Goal: Information Seeking & Learning: Learn about a topic

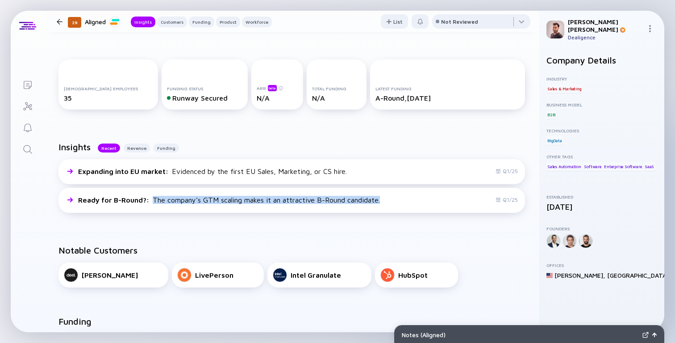
scroll to position [130, 0]
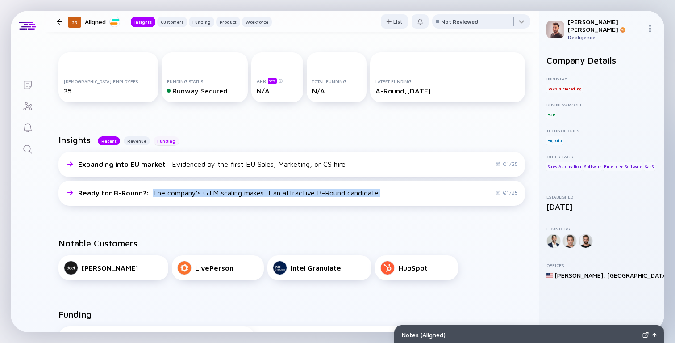
click at [159, 140] on div "Funding" at bounding box center [166, 140] width 25 height 9
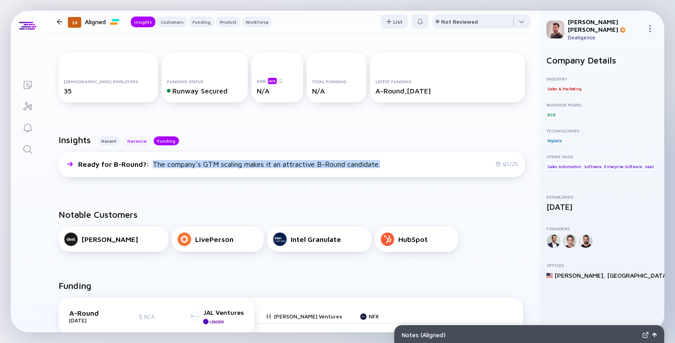
click at [140, 141] on div "Revenue" at bounding box center [137, 140] width 26 height 9
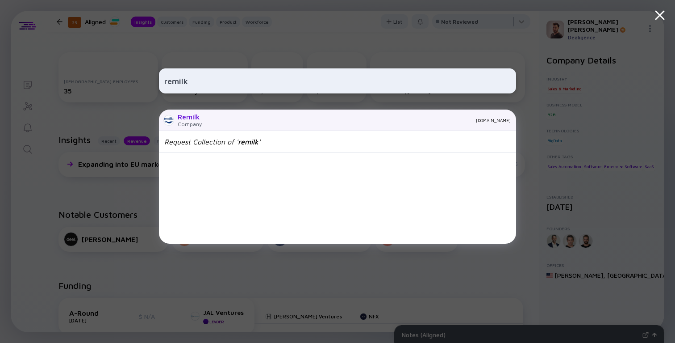
type input "remilk"
click at [228, 123] on div "Remilk Company [DOMAIN_NAME]" at bounding box center [337, 119] width 357 height 21
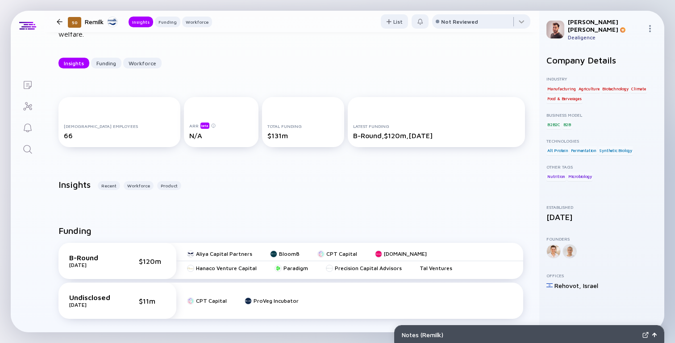
scroll to position [71, 0]
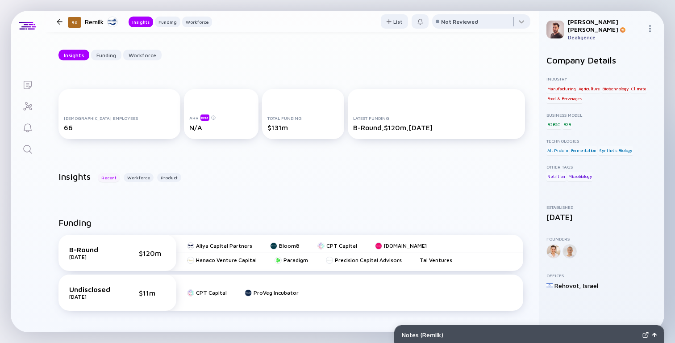
click at [117, 177] on div "Recent" at bounding box center [109, 177] width 22 height 9
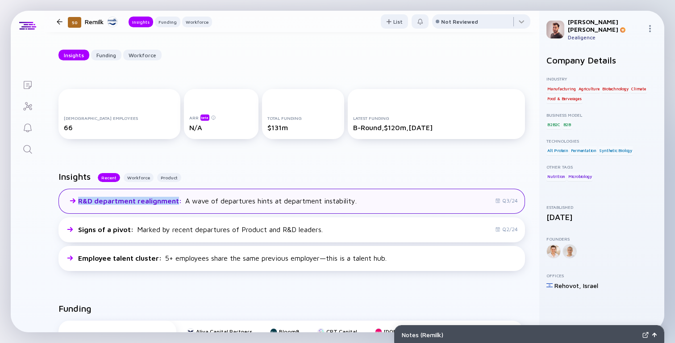
copy div "R&D department realignment"
drag, startPoint x: 178, startPoint y: 200, endPoint x: 78, endPoint y: 201, distance: 100.5
click at [78, 201] on div "R&D department realignment : A wave of departures hints at department instabili…" at bounding box center [210, 200] width 293 height 11
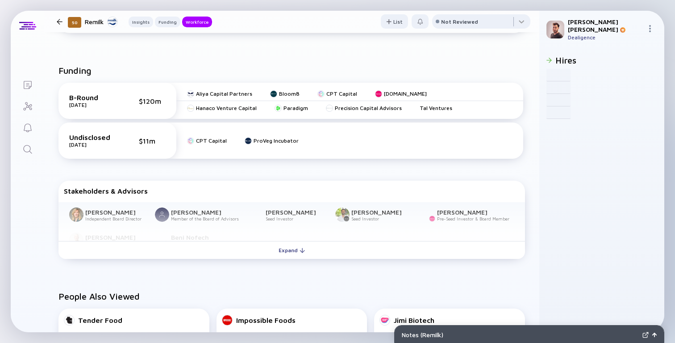
scroll to position [0, 0]
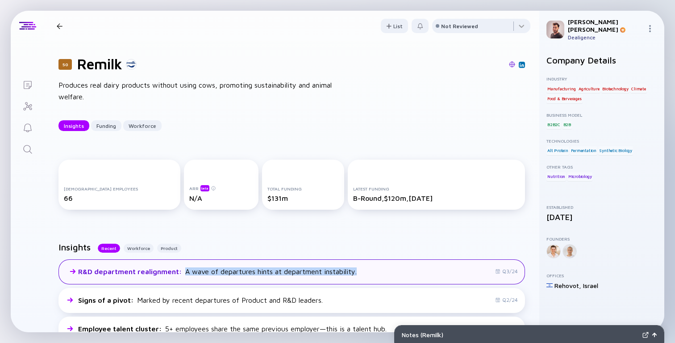
copy div "A wave of departures hints at department instability."
drag, startPoint x: 356, startPoint y: 273, endPoint x: 186, endPoint y: 273, distance: 170.2
click at [186, 273] on div "R&D department realignment : A wave of departures hints at department instabili…" at bounding box center [292, 271] width 467 height 25
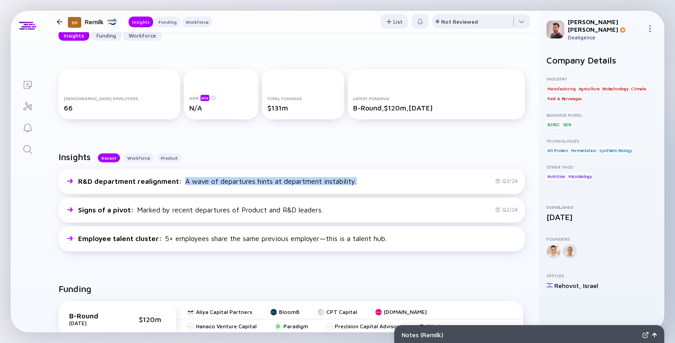
scroll to position [93, 0]
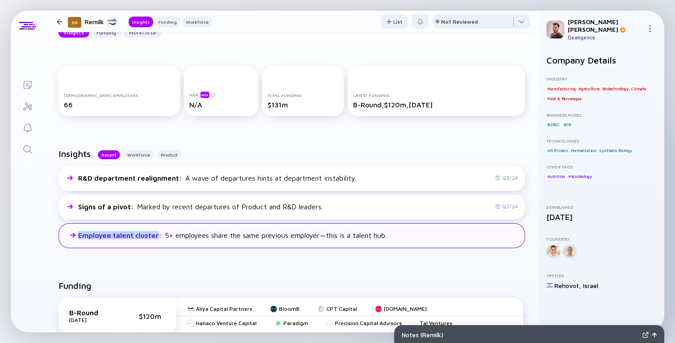
copy div "Employee talent cluster"
drag, startPoint x: 158, startPoint y: 237, endPoint x: 75, endPoint y: 237, distance: 82.6
click at [75, 236] on div "Employee talent [MEDICAL_DATA]+ employees share the same previous employer—this…" at bounding box center [225, 235] width 323 height 11
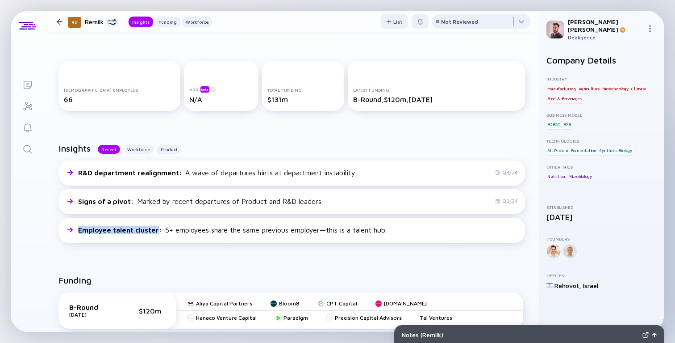
scroll to position [100, 0]
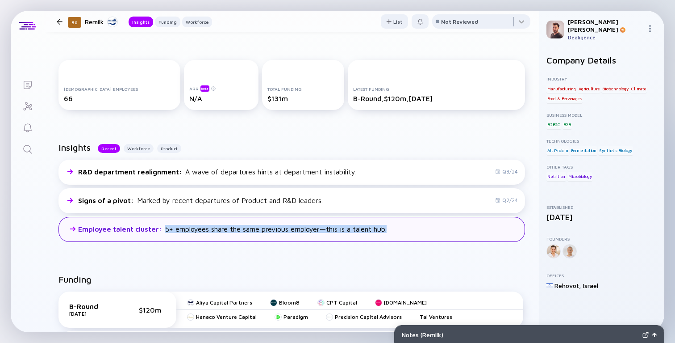
copy div "5+ employees share the same previous employer—this is a talent hub."
drag, startPoint x: 165, startPoint y: 231, endPoint x: 393, endPoint y: 231, distance: 227.4
click at [393, 231] on div "Employee talent [MEDICAL_DATA]+ employees share the same previous employer—this…" at bounding box center [292, 229] width 467 height 25
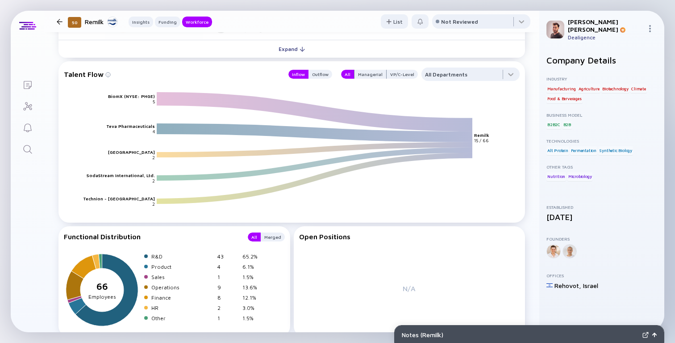
scroll to position [1026, 0]
